Goal: Task Accomplishment & Management: Use online tool/utility

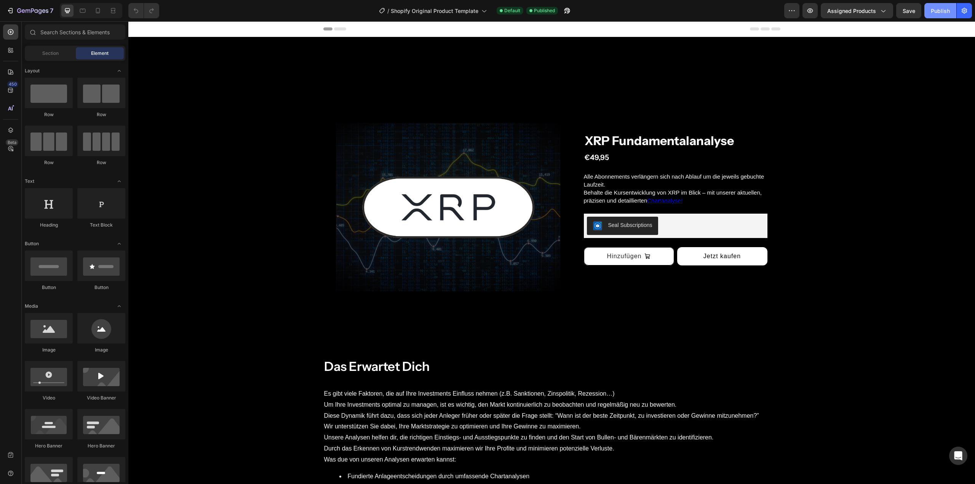
click at [940, 11] on div "Publish" at bounding box center [940, 11] width 19 height 8
click at [336, 27] on icon at bounding box center [334, 28] width 23 height 3
click at [338, 30] on icon at bounding box center [340, 28] width 12 height 3
click at [338, 27] on div at bounding box center [551, 28] width 457 height 15
click at [338, 29] on icon at bounding box center [340, 28] width 12 height 3
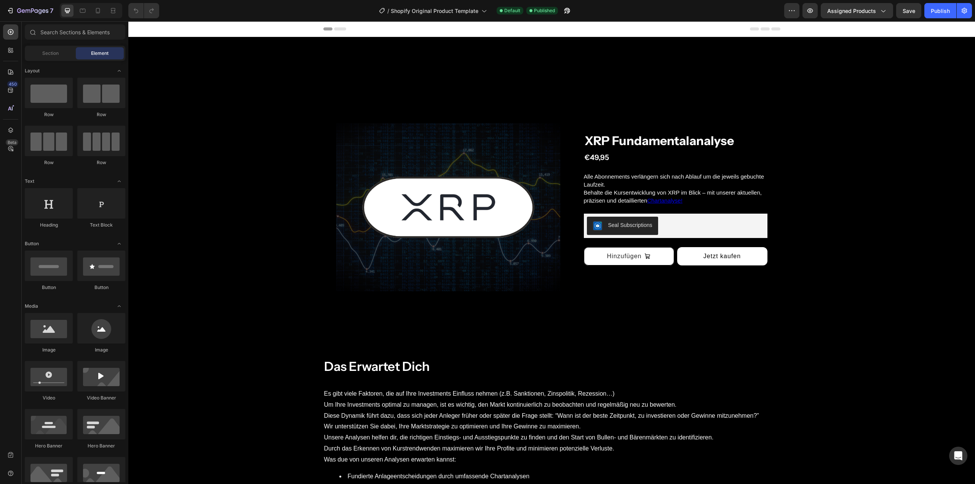
click at [338, 29] on icon at bounding box center [340, 28] width 12 height 3
click at [770, 27] on icon at bounding box center [765, 28] width 30 height 3
click at [9, 11] on icon "button" at bounding box center [9, 11] width 3 height 2
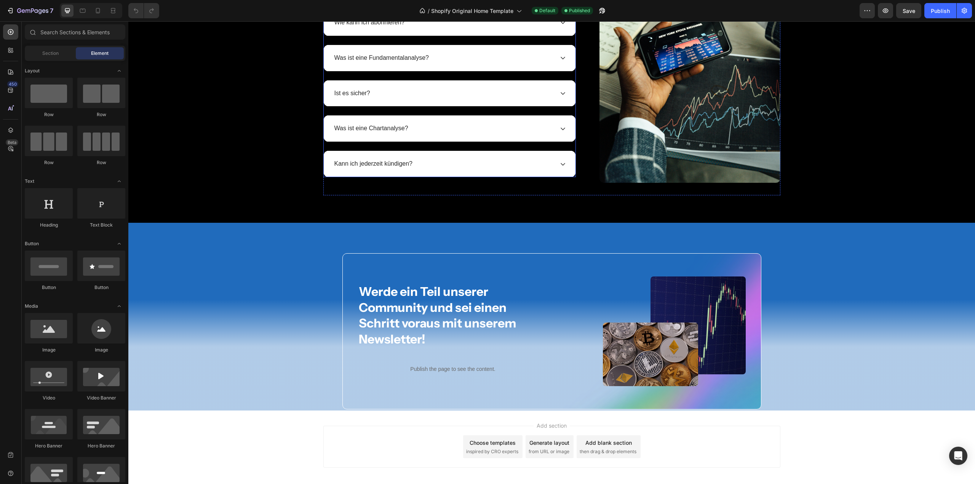
scroll to position [2817, 0]
